Goal: Transaction & Acquisition: Obtain resource

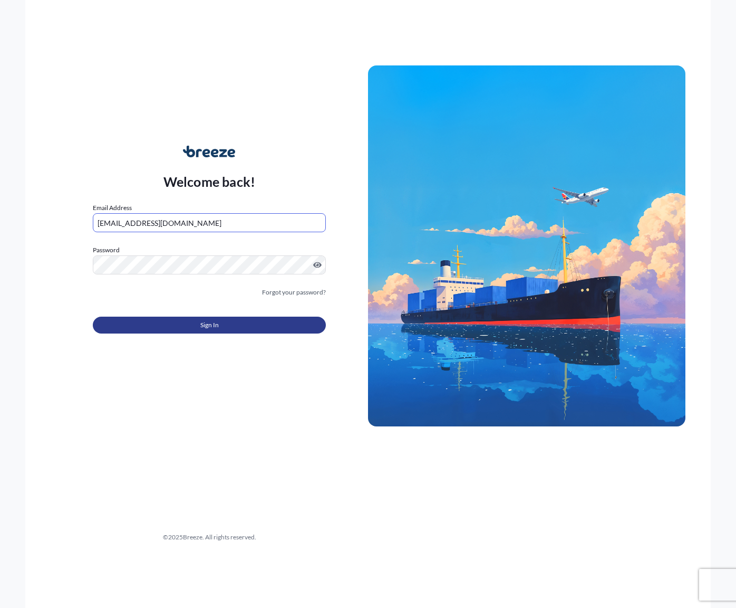
click at [207, 328] on span "Sign In" at bounding box center [209, 325] width 18 height 11
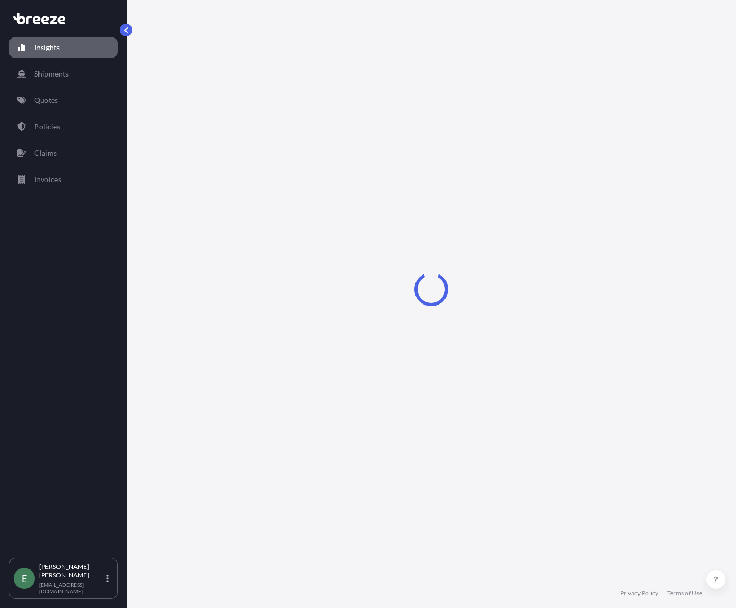
select select "2025"
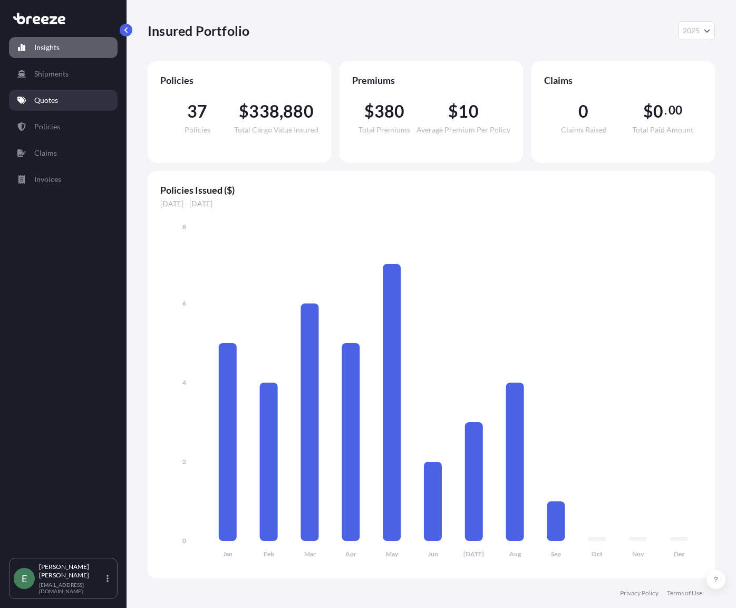
click at [48, 102] on p "Quotes" at bounding box center [46, 100] width 24 height 11
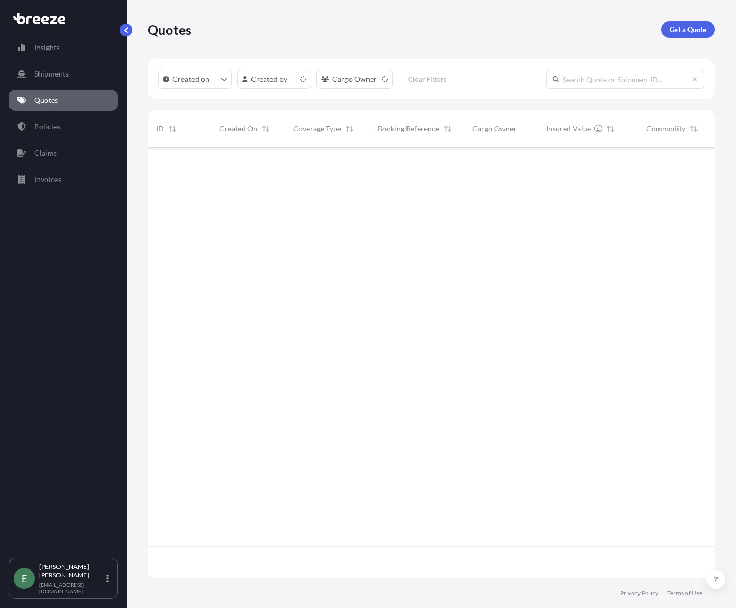
scroll to position [428, 560]
click at [688, 34] on p "Get a Quote" at bounding box center [688, 29] width 37 height 11
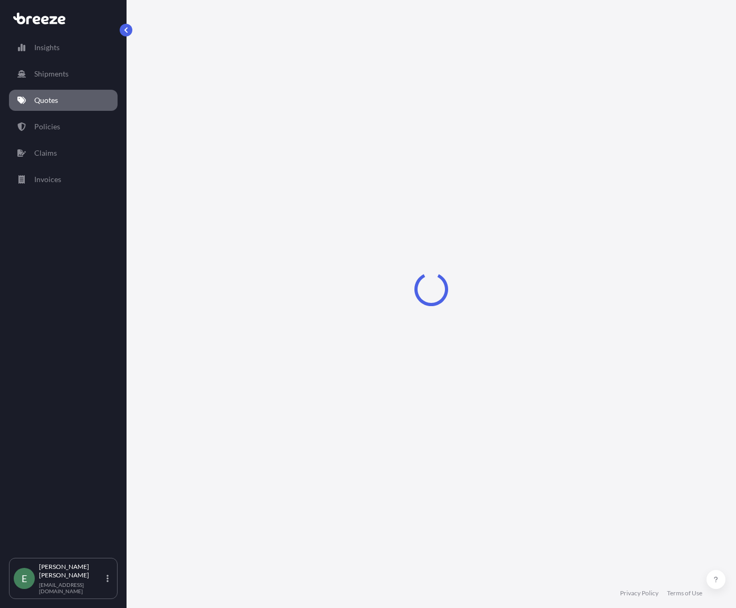
select select "Road"
select select "Sea"
select select "1"
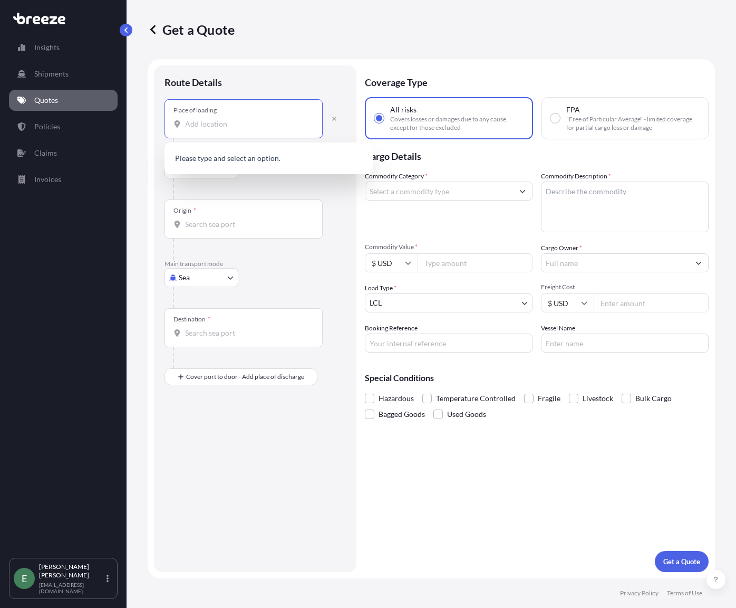
click at [217, 126] on input "Place of loading" at bounding box center [247, 124] width 124 height 11
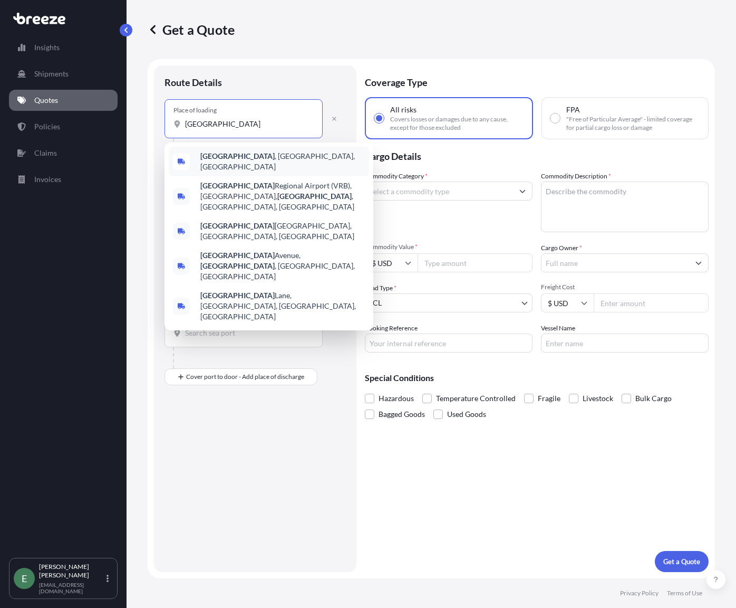
click at [253, 158] on span "Vero Beach , FL, USA" at bounding box center [282, 161] width 165 height 21
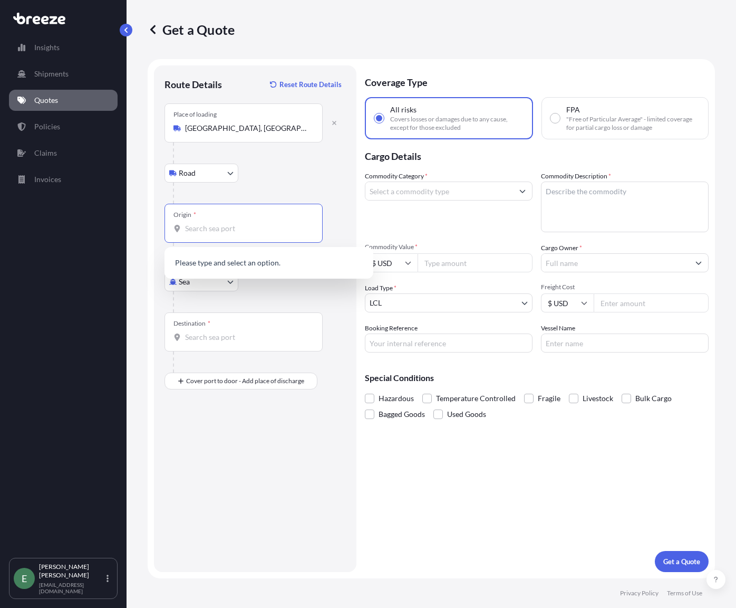
click at [218, 229] on input "Origin *" at bounding box center [247, 228] width 124 height 11
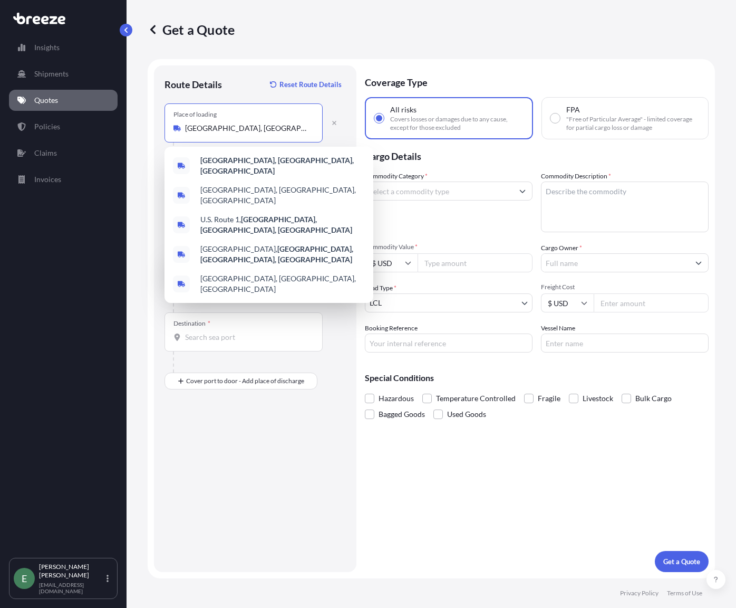
drag, startPoint x: 290, startPoint y: 124, endPoint x: 126, endPoint y: 124, distance: 163.5
click at [126, 124] on div "Insights Shipments Quotes Policies Claims Invoices E Eric Soto es@konektacom.co…" at bounding box center [368, 304] width 736 height 608
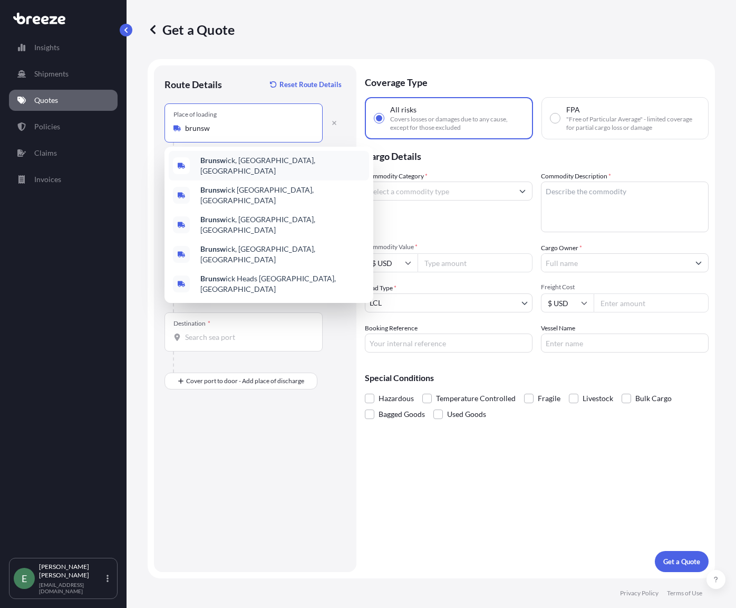
click at [224, 161] on b "Brunsw" at bounding box center [212, 160] width 25 height 9
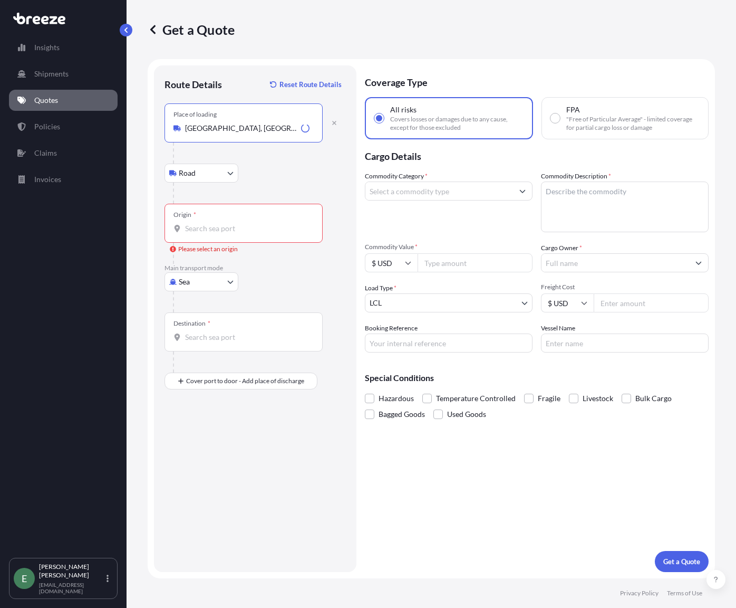
type input "Brunswick, GA, USA"
click at [217, 221] on div "Origin *" at bounding box center [244, 223] width 158 height 39
click at [217, 223] on input "Origin * Please select an origin" at bounding box center [247, 228] width 124 height 11
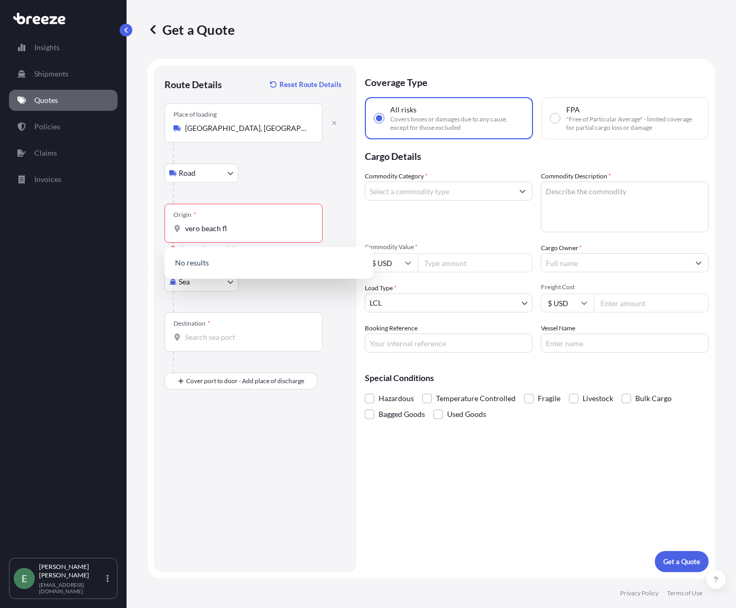
click at [289, 168] on div "Road Road Rail" at bounding box center [255, 173] width 181 height 19
drag, startPoint x: 249, startPoint y: 228, endPoint x: 158, endPoint y: 230, distance: 90.8
click at [158, 230] on div "Route Details Reset Route Details Place of loading Brunswick, GA, USA Road Road…" at bounding box center [255, 318] width 203 height 506
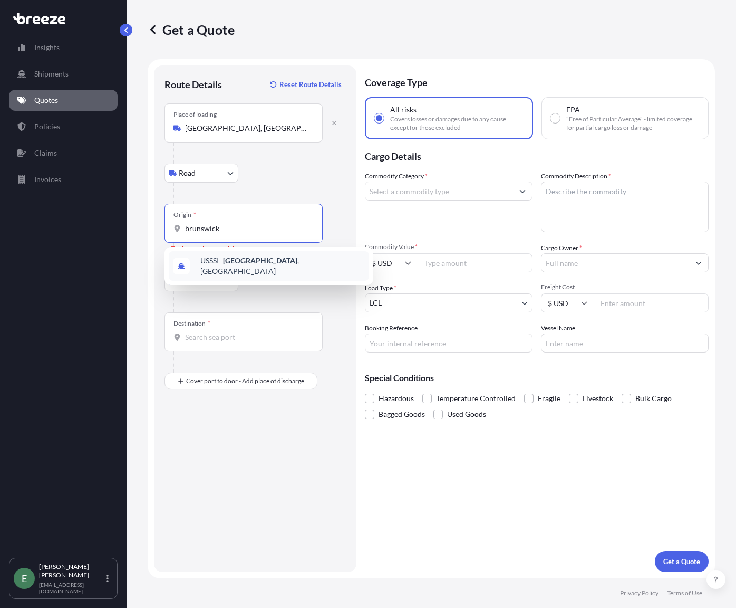
click at [212, 268] on span "USSSI - Brunswick , United States" at bounding box center [282, 265] width 165 height 21
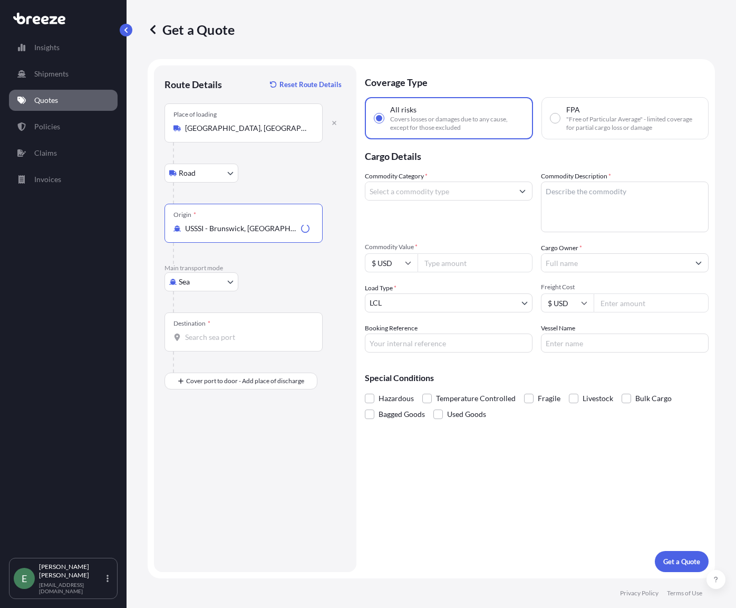
type input "USSSI - Brunswick, United States"
click at [220, 337] on input "Destination *" at bounding box center [247, 337] width 124 height 11
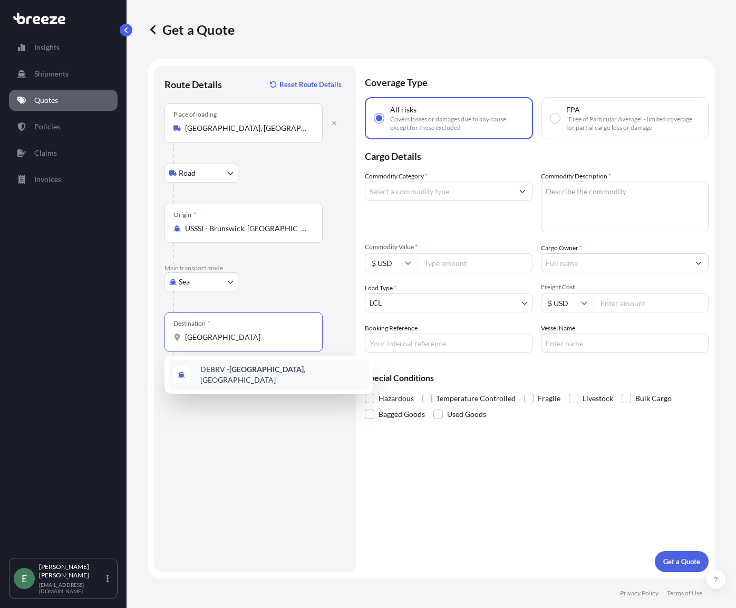
click at [233, 377] on span "DEBRV - Bremerhaven , Germany" at bounding box center [282, 374] width 165 height 21
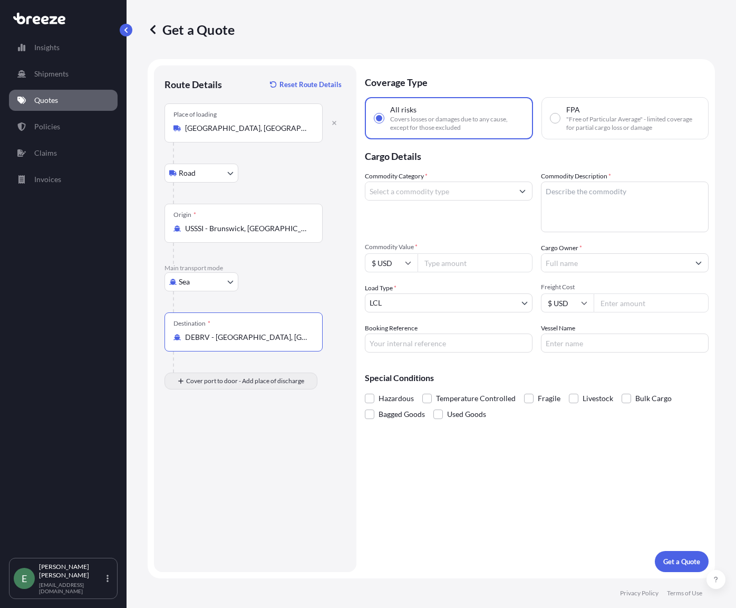
type input "DEBRV - Bremerhaven, Germany"
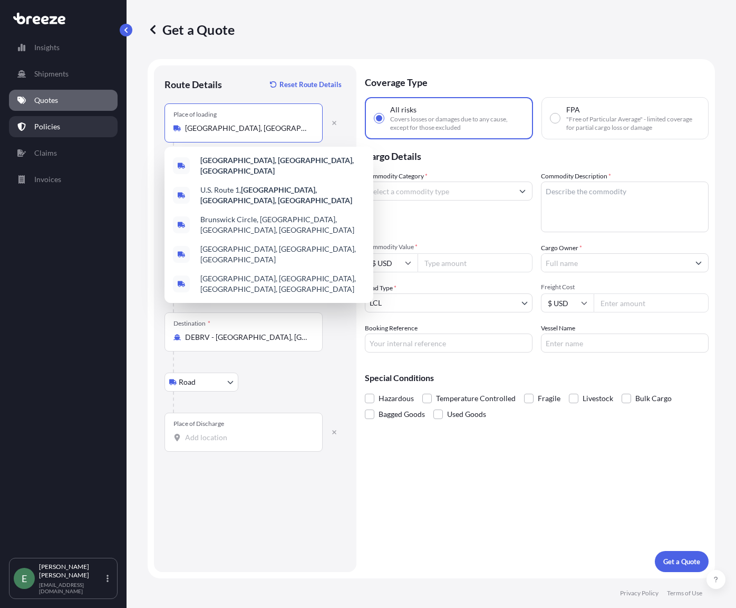
drag, startPoint x: 264, startPoint y: 124, endPoint x: 106, endPoint y: 127, distance: 158.3
click at [106, 127] on div "Insights Shipments Quotes Policies Claims Invoices E Eric Soto es@konektacom.co…" at bounding box center [368, 304] width 736 height 608
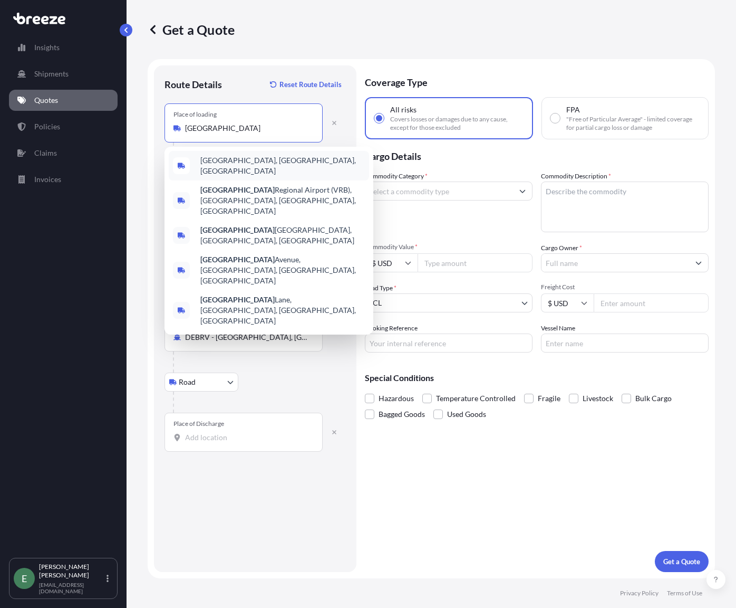
click at [220, 161] on span "Vero Beach, FL, USA" at bounding box center [282, 165] width 165 height 21
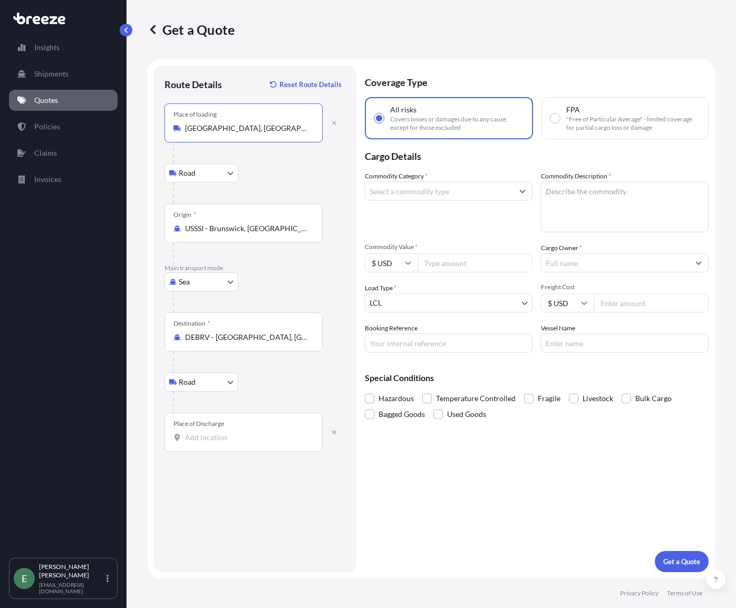
type input "Vero Beach, FL, USA"
drag, startPoint x: 210, startPoint y: 434, endPoint x: 261, endPoint y: 428, distance: 50.9
click at [210, 434] on input "Place of Discharge" at bounding box center [247, 437] width 124 height 11
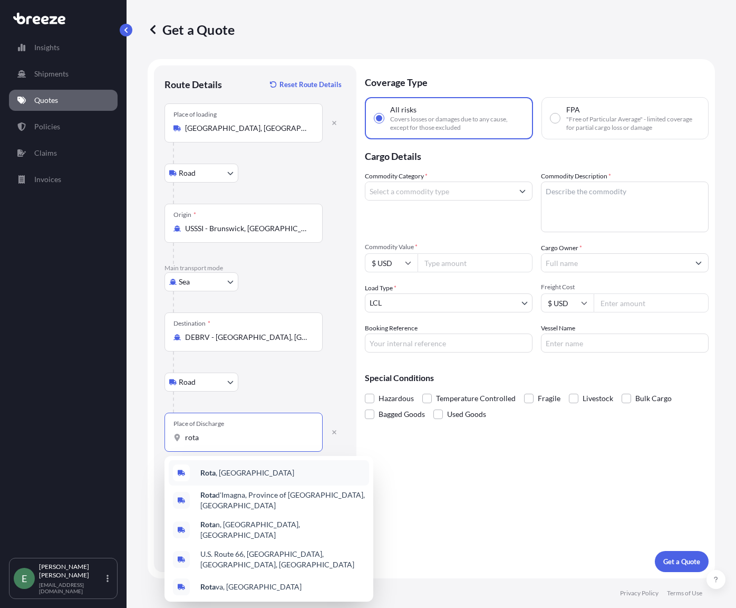
click at [229, 476] on span "Rota , Spain" at bounding box center [247, 472] width 94 height 11
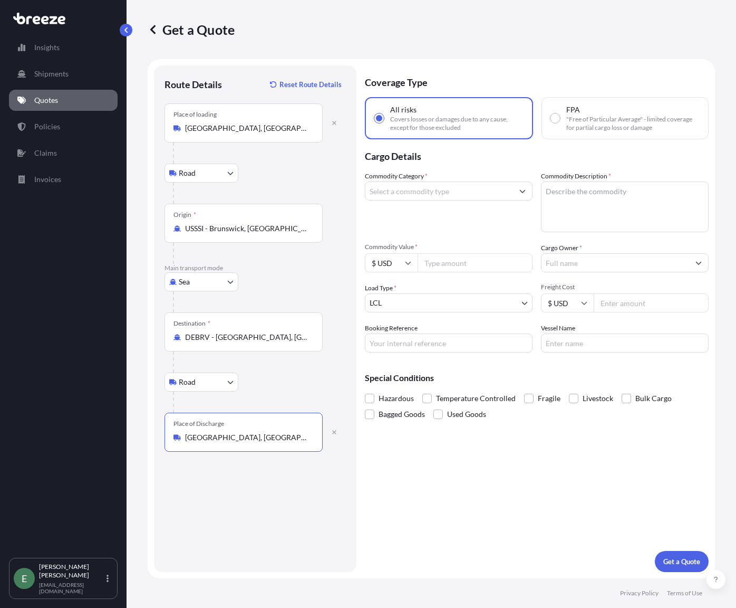
type input "Rota, Spain"
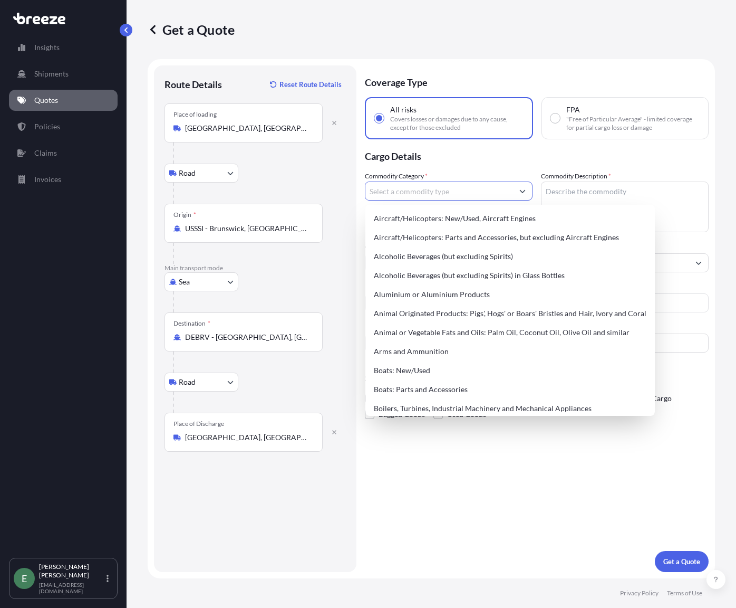
click at [429, 191] on input "Commodity Category *" at bounding box center [440, 190] width 148 height 19
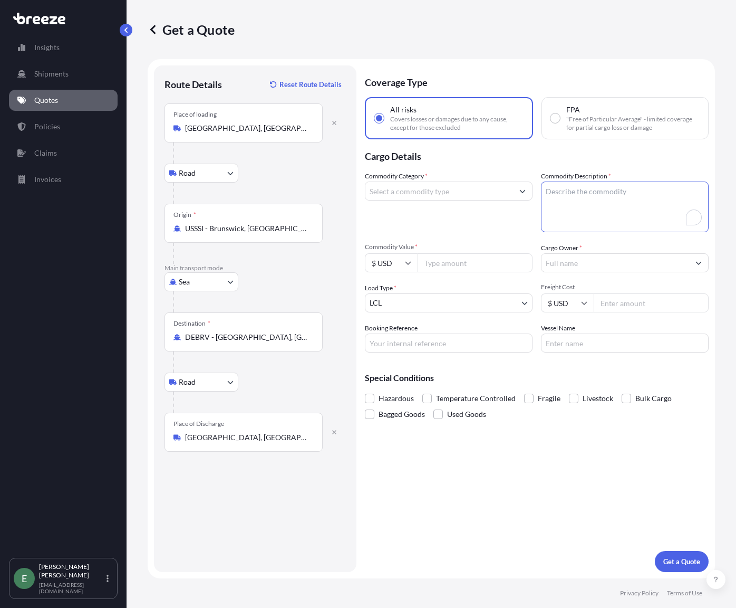
paste textarea "Tower Of Iron Or Steel"
type textarea "Tower Of Iron Or Steel"
click at [450, 191] on input "Commodity Category *" at bounding box center [440, 190] width 148 height 19
type input "t"
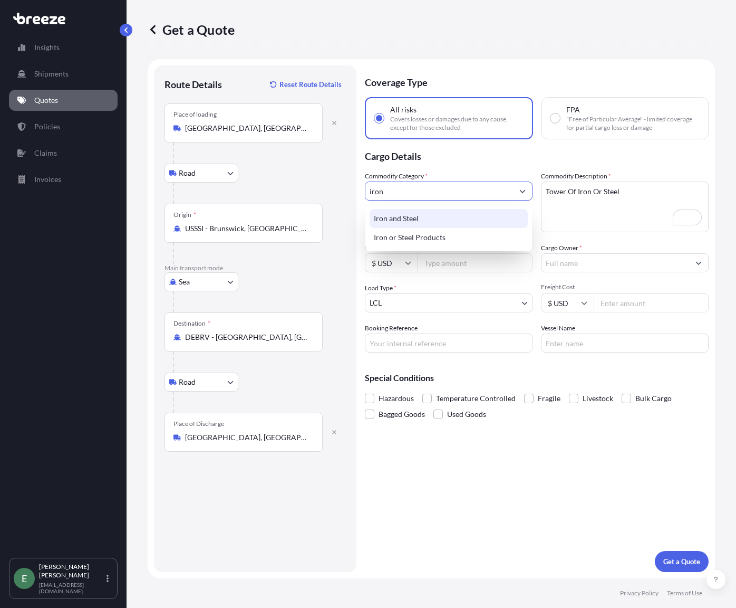
click at [450, 218] on div "Iron and Steel" at bounding box center [449, 218] width 158 height 19
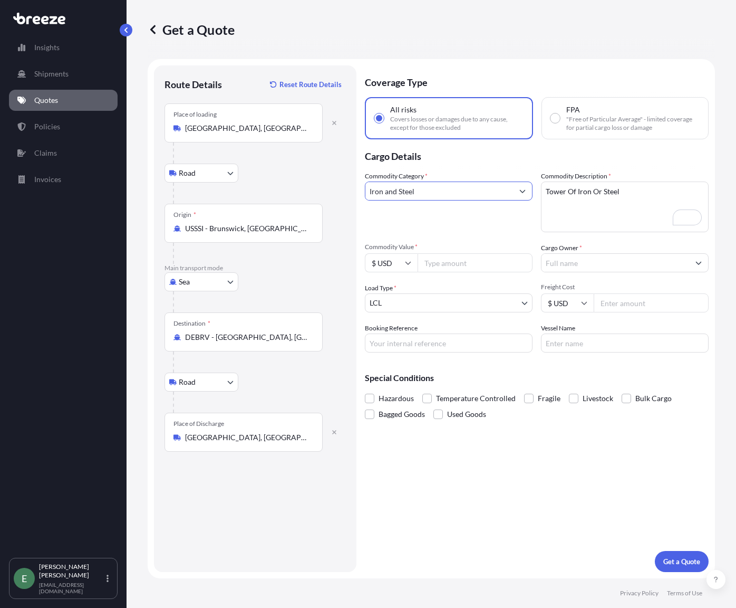
type input "Iron and Steel"
click at [646, 191] on textarea "Tower Of Iron Or Steel" at bounding box center [625, 206] width 168 height 51
click at [545, 193] on textarea "Tower Of Iron Or Steel" at bounding box center [625, 206] width 168 height 51
type textarea "Radio Tower Of Iron Or Steel"
click at [513, 193] on button "Show suggestions" at bounding box center [522, 190] width 19 height 19
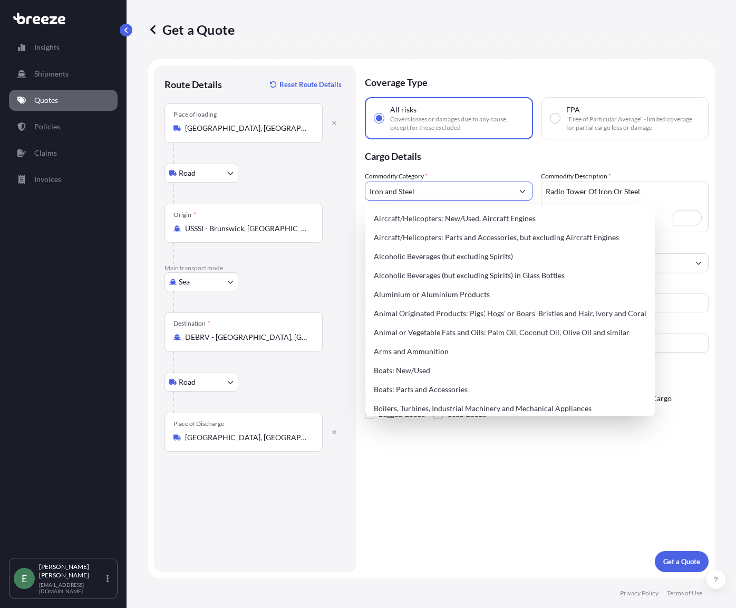
drag, startPoint x: 474, startPoint y: 191, endPoint x: 299, endPoint y: 183, distance: 174.8
click at [300, 185] on form "Route Details Reset Route Details Place of loading Vero Beach, FL, USA Road Roa…" at bounding box center [432, 318] width 568 height 519
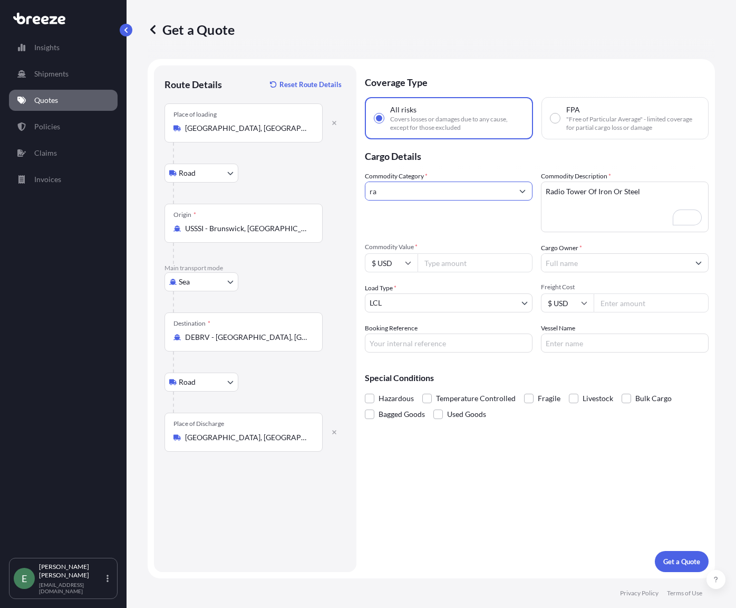
type input "r"
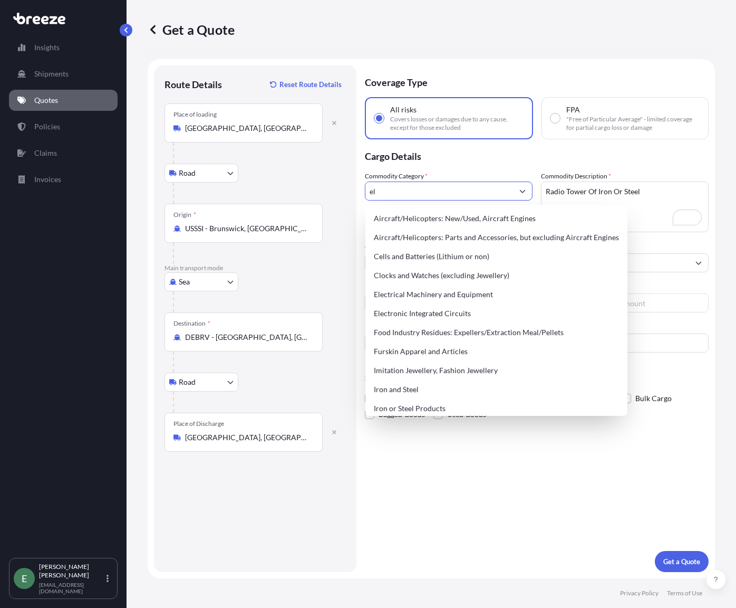
type input "e"
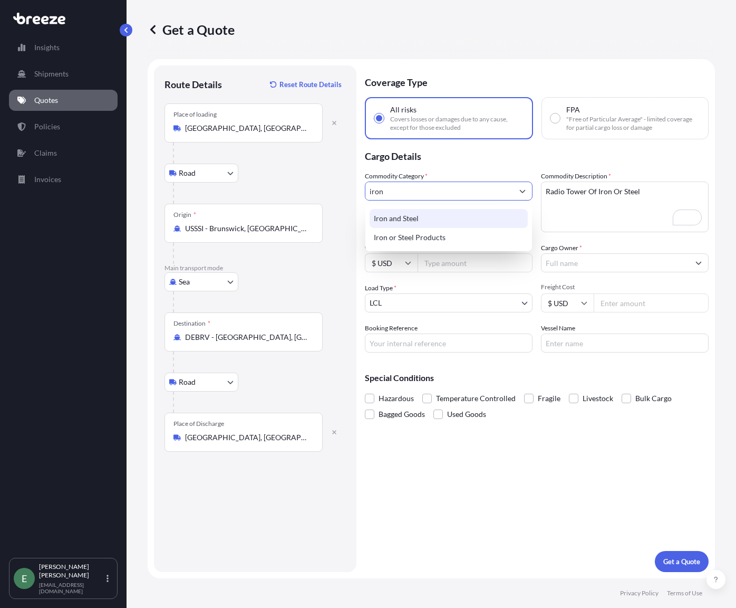
click at [393, 216] on div "Iron and Steel" at bounding box center [449, 218] width 158 height 19
type input "Iron and Steel"
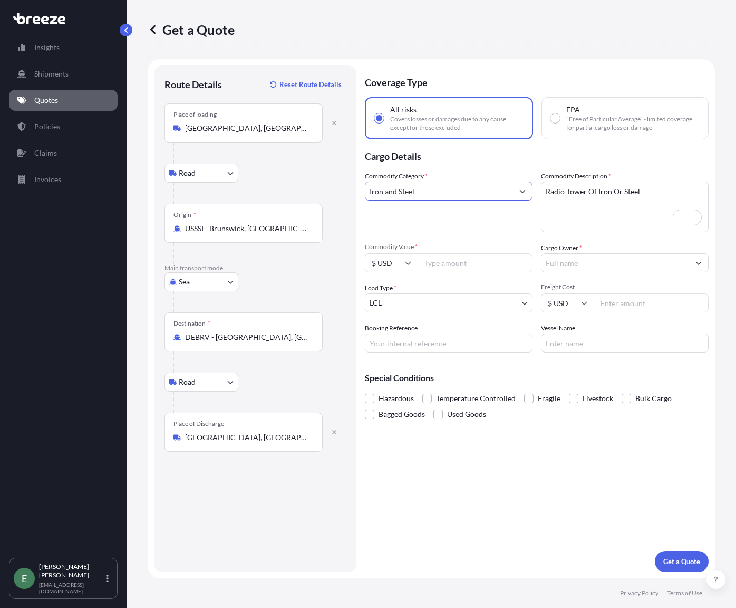
click at [464, 269] on input "Commodity Value *" at bounding box center [475, 262] width 115 height 19
type input "550921"
click at [620, 262] on input "Cargo Owner *" at bounding box center [616, 262] width 148 height 19
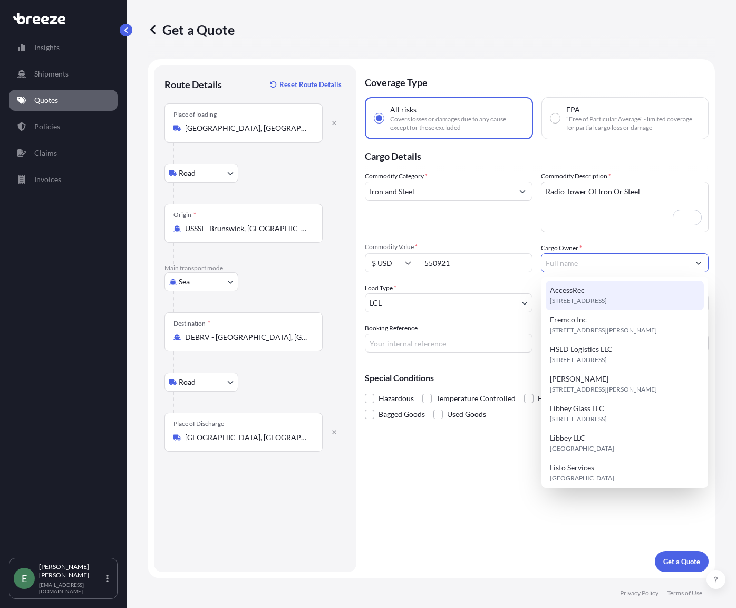
click at [591, 262] on input "Cargo Owner *" at bounding box center [616, 262] width 148 height 19
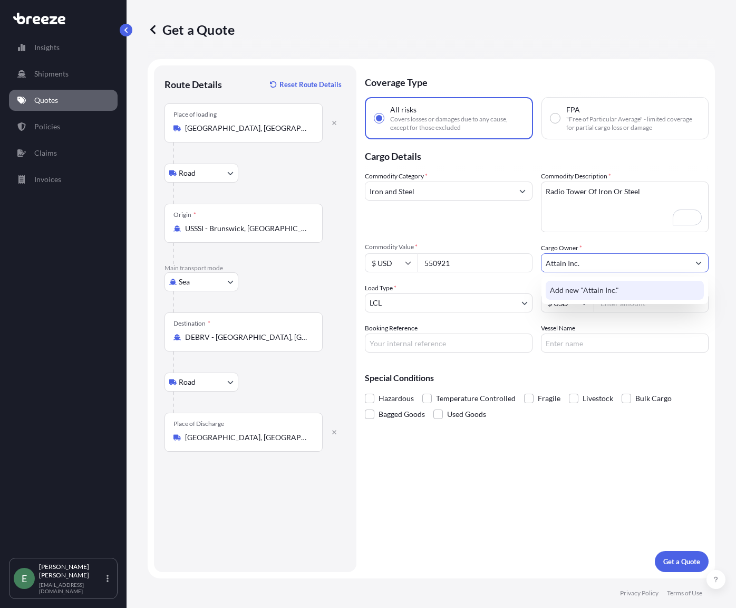
click at [567, 285] on span "Add new "Attain Inc."" at bounding box center [584, 290] width 69 height 11
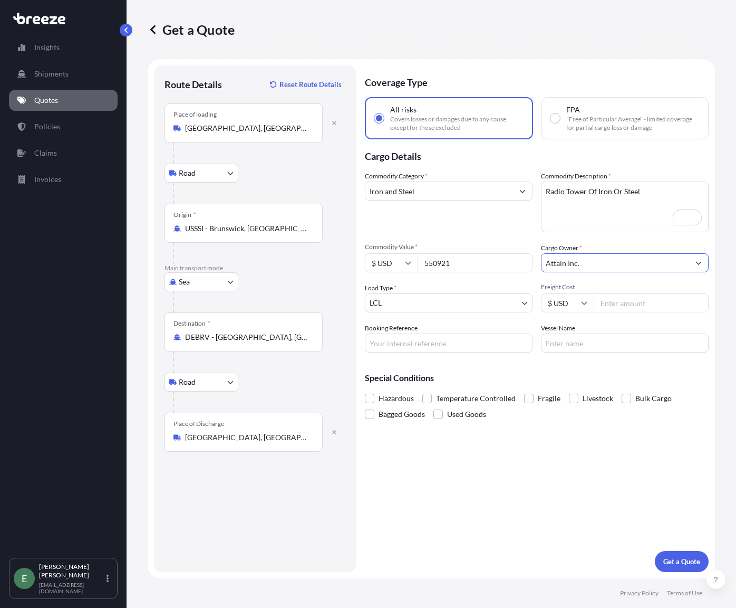
type input "Attain Inc."
click at [498, 304] on body "6 options available. 0 options available. 1 option available. Insights Shipment…" at bounding box center [368, 304] width 736 height 608
click at [517, 303] on body "Insights Shipments Quotes Policies Claims Invoices E Eric Soto es@konektacom.co…" at bounding box center [368, 304] width 736 height 608
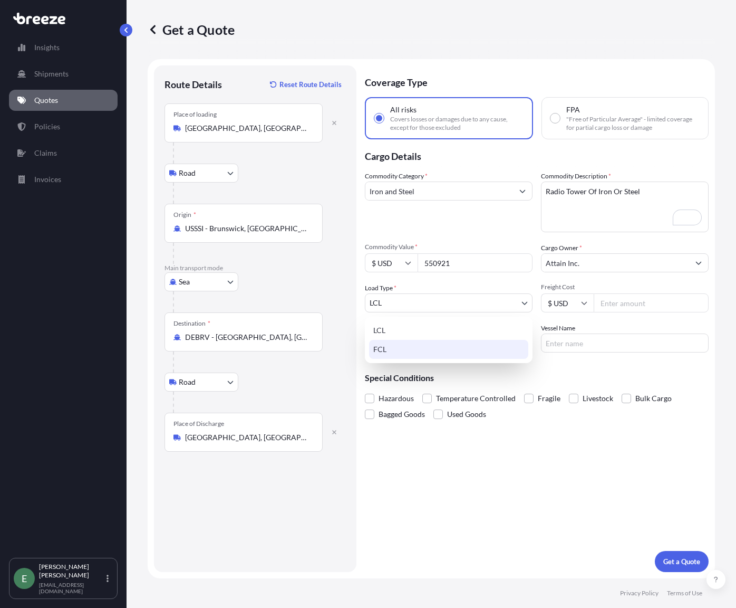
click at [397, 356] on div "FCL" at bounding box center [448, 349] width 159 height 19
select select "2"
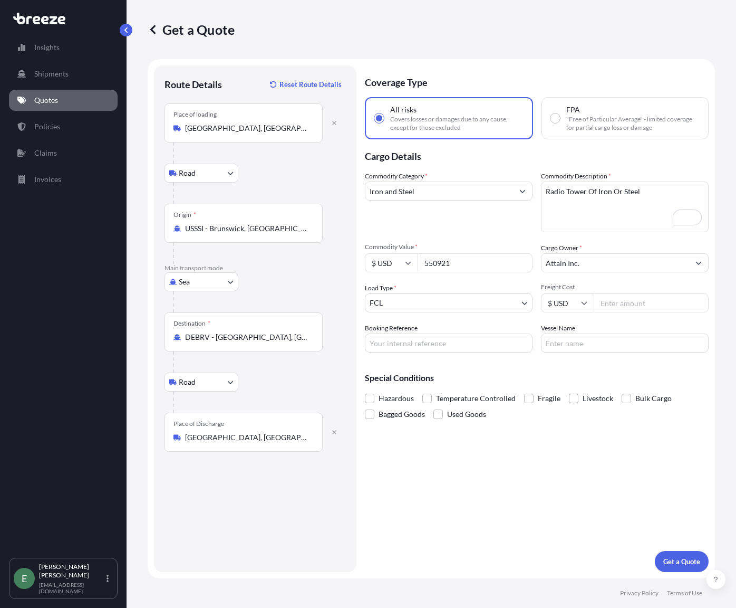
click at [615, 304] on input "Freight Cost" at bounding box center [651, 302] width 115 height 19
click at [640, 306] on input "Freight Cost" at bounding box center [651, 302] width 115 height 19
drag, startPoint x: 628, startPoint y: 303, endPoint x: 567, endPoint y: 306, distance: 61.8
click at [567, 306] on div "$ USD 13433" at bounding box center [625, 302] width 168 height 19
type input "13593"
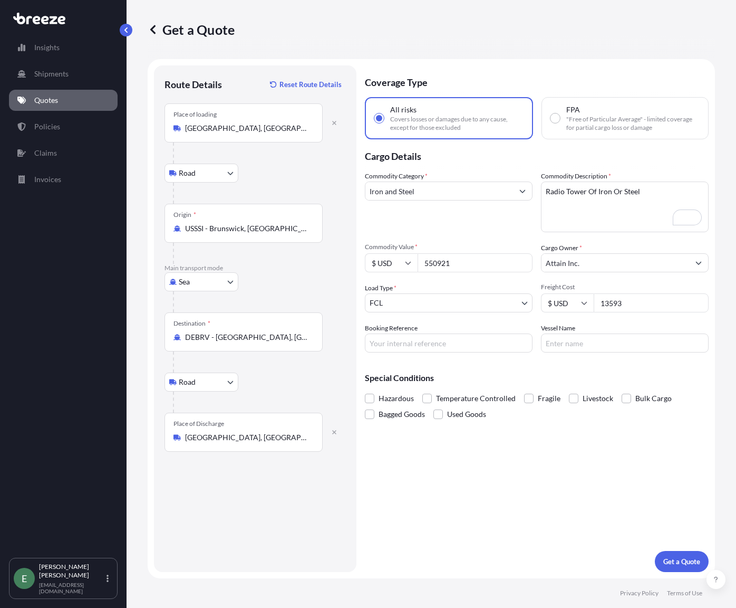
click at [416, 342] on input "Booking Reference" at bounding box center [449, 342] width 168 height 19
type input "Q2133"
click at [591, 350] on input "Vessel Name" at bounding box center [625, 342] width 168 height 19
type input "ARC Defender"
click at [686, 563] on p "Get a Quote" at bounding box center [682, 561] width 37 height 11
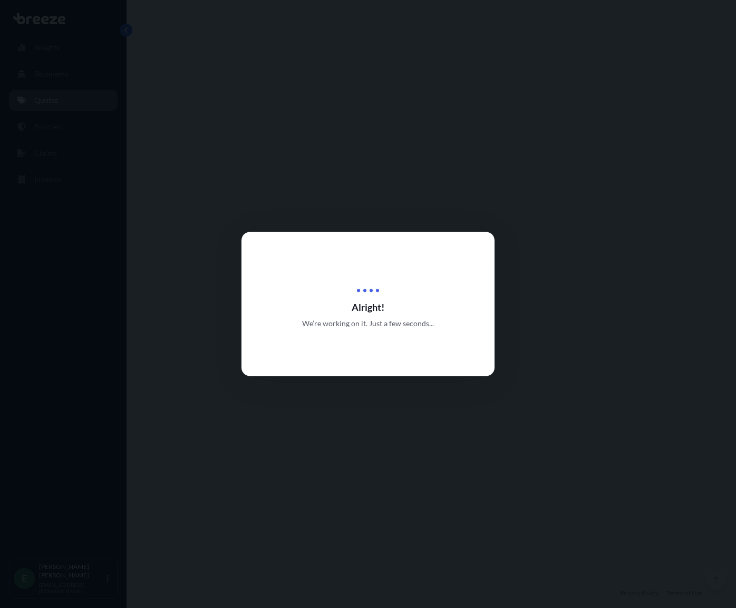
select select "Road"
select select "Sea"
select select "Road"
select select "2"
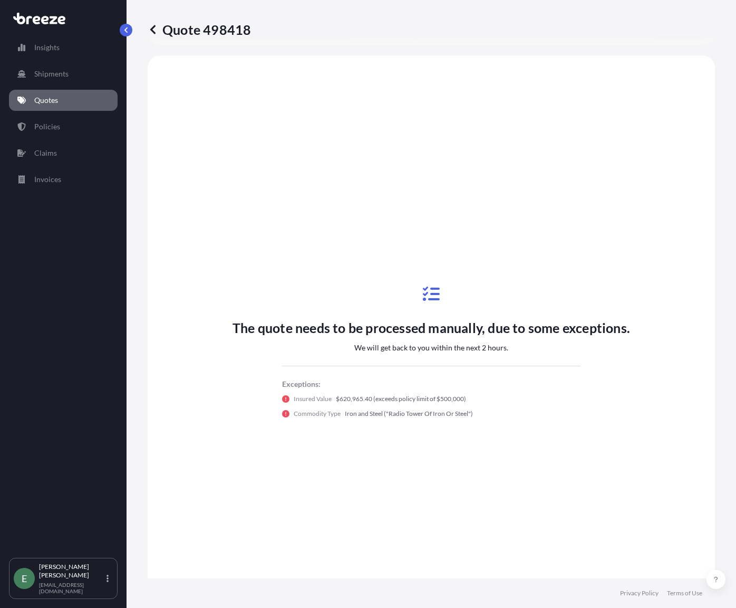
scroll to position [422, 0]
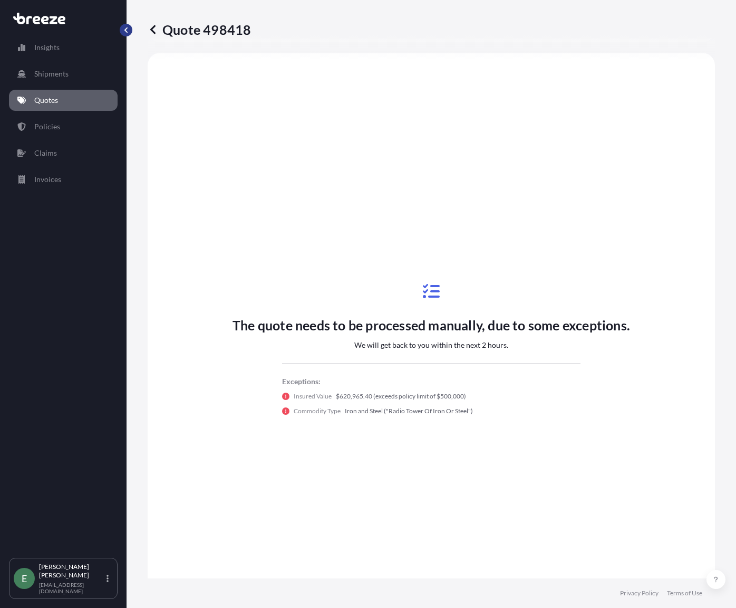
drag, startPoint x: 126, startPoint y: 36, endPoint x: 119, endPoint y: 35, distance: 6.4
click at [126, 36] on div "Insights Shipments Quotes Policies Claims Invoices E Eric Soto es@konektacom.com" at bounding box center [63, 304] width 127 height 608
click at [130, 27] on button "button" at bounding box center [126, 30] width 13 height 13
click at [51, 101] on p "Quotes" at bounding box center [46, 100] width 24 height 11
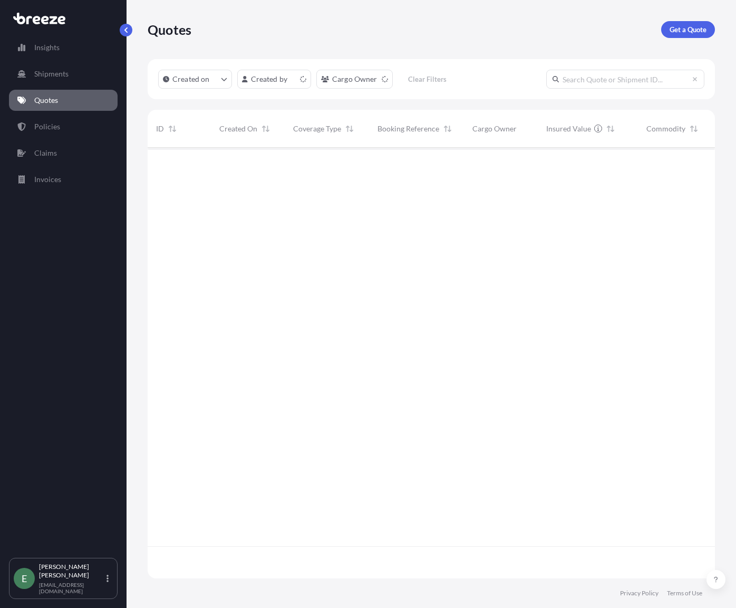
scroll to position [428, 560]
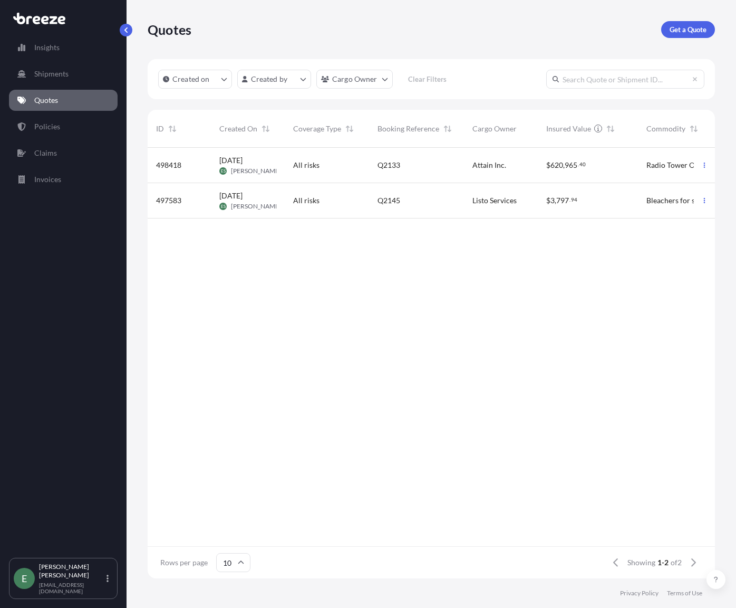
scroll to position [8, 8]
